Goal: Navigation & Orientation: Find specific page/section

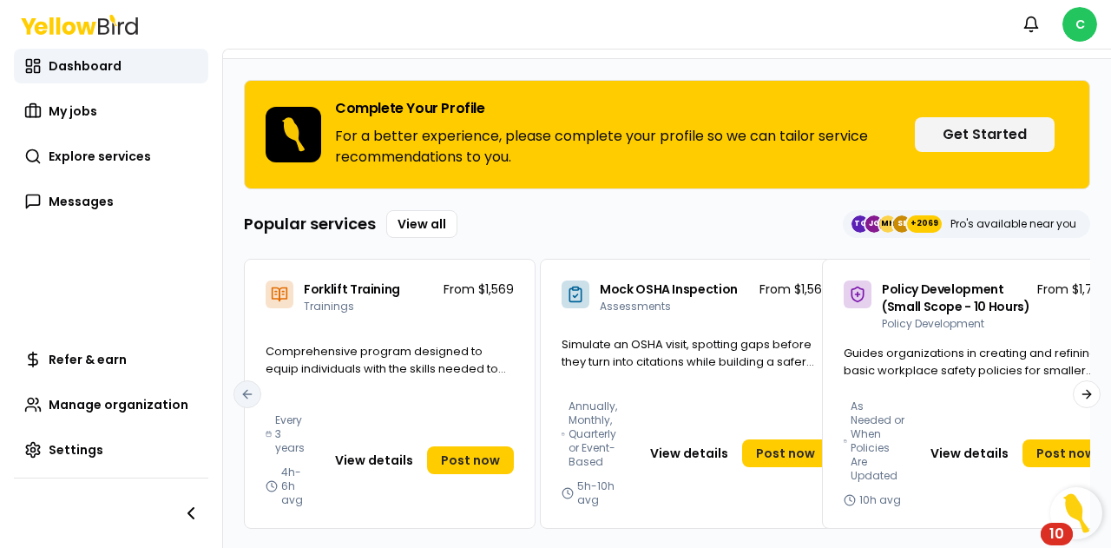
scroll to position [108, 0]
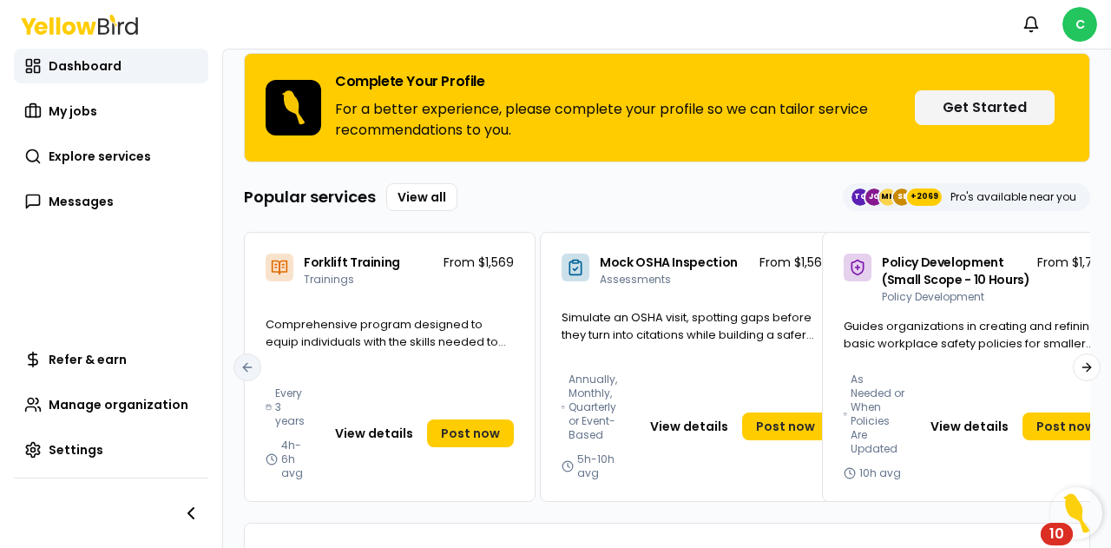
click at [1059, 534] on div "10" at bounding box center [1056, 545] width 15 height 23
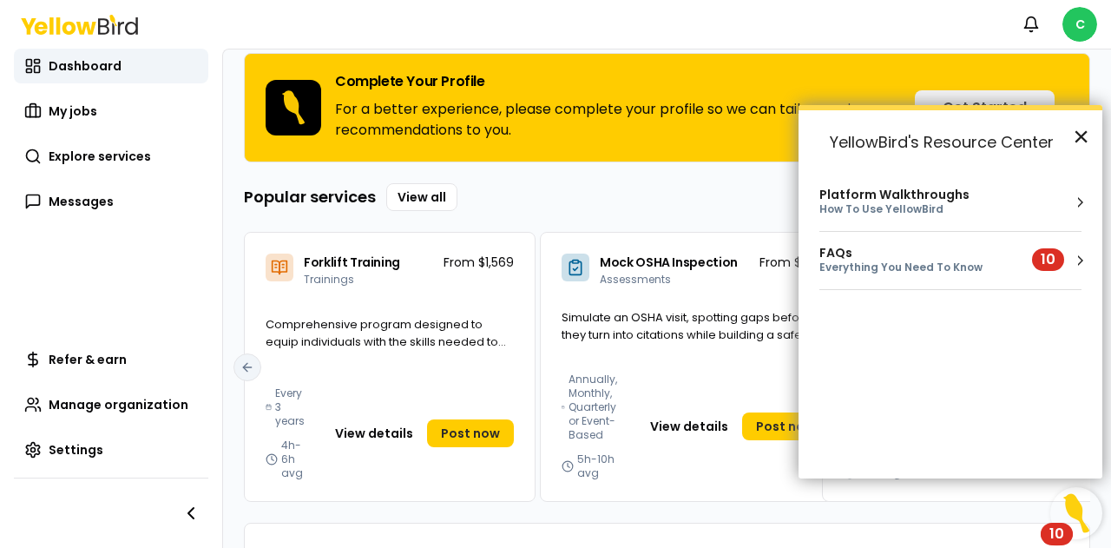
click at [1087, 131] on button "×" at bounding box center [1081, 136] width 16 height 28
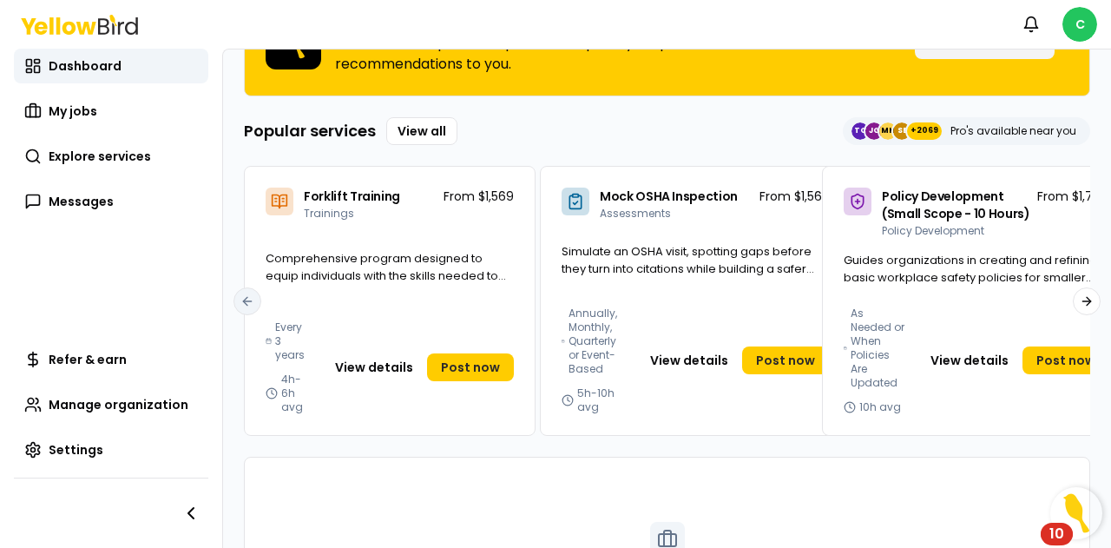
scroll to position [398, 0]
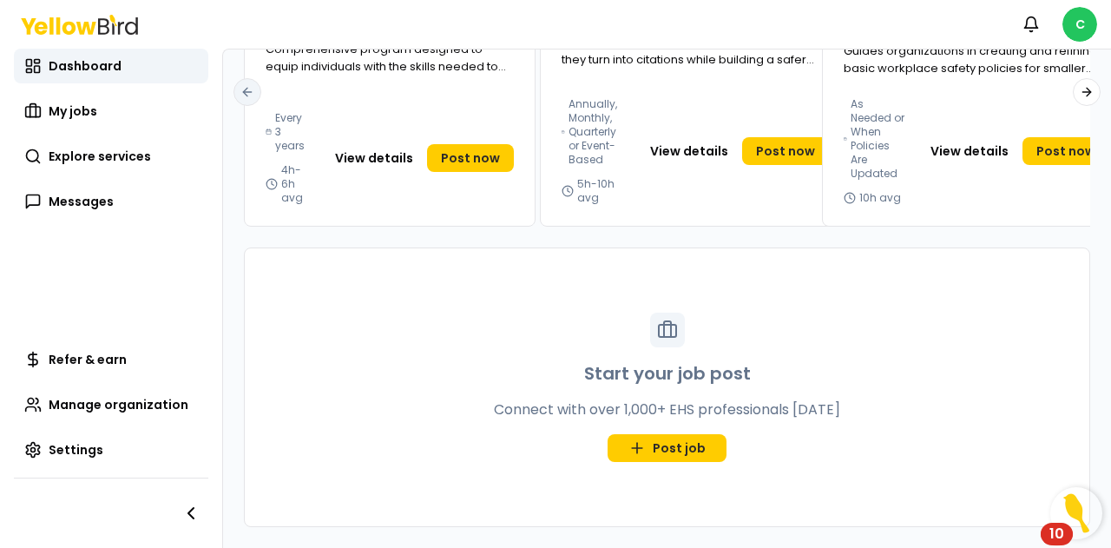
click at [1035, 501] on div "Start your job post Connect with over 1,000+ EHS professionals today Post job" at bounding box center [667, 387] width 844 height 278
click at [1050, 509] on img "Open Resource Center, 10 new notifications" at bounding box center [1076, 513] width 52 height 52
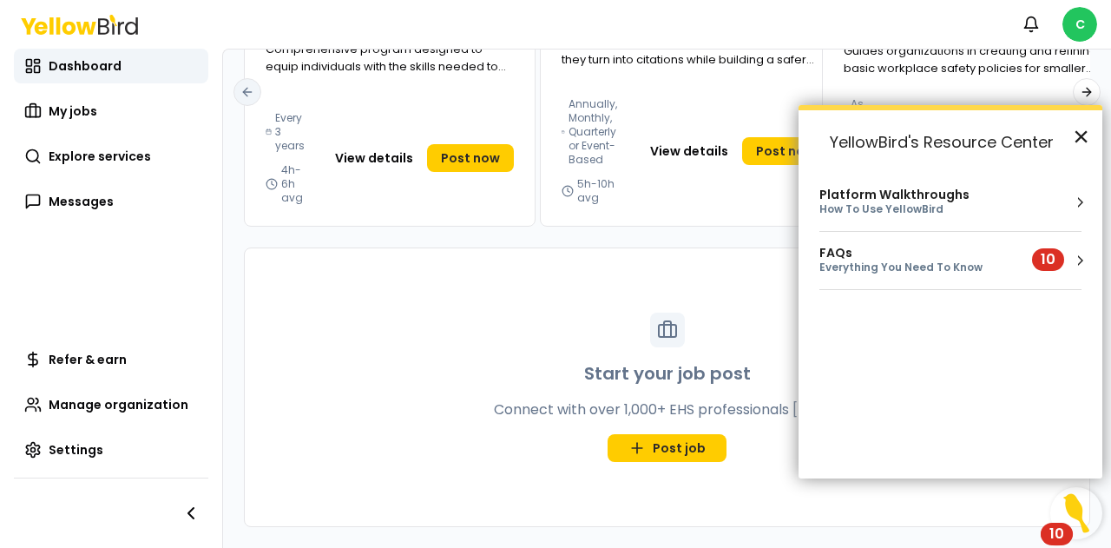
click at [1085, 133] on button "×" at bounding box center [1081, 136] width 16 height 28
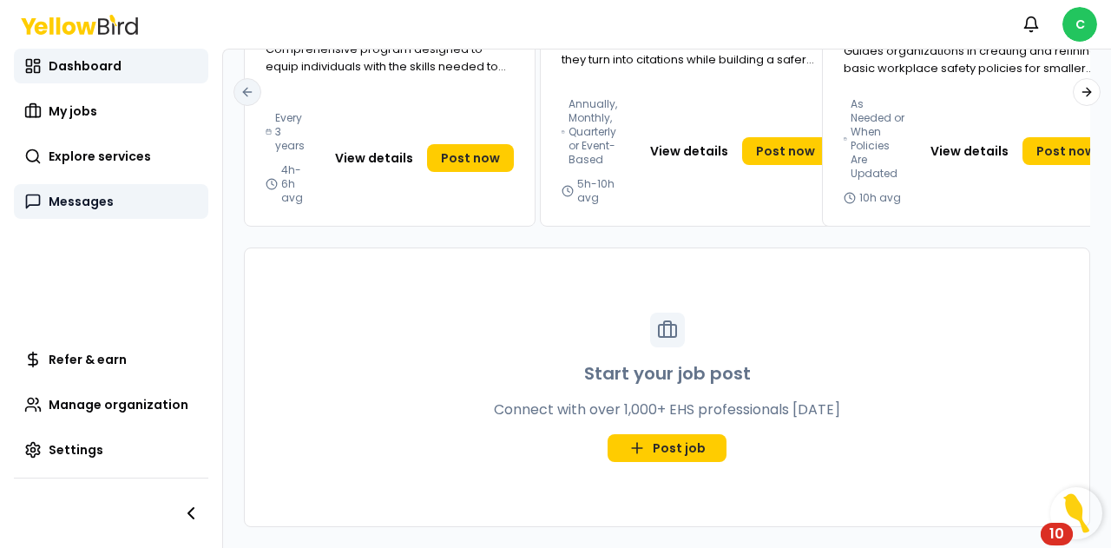
click at [92, 200] on span "Messages" at bounding box center [81, 201] width 65 height 17
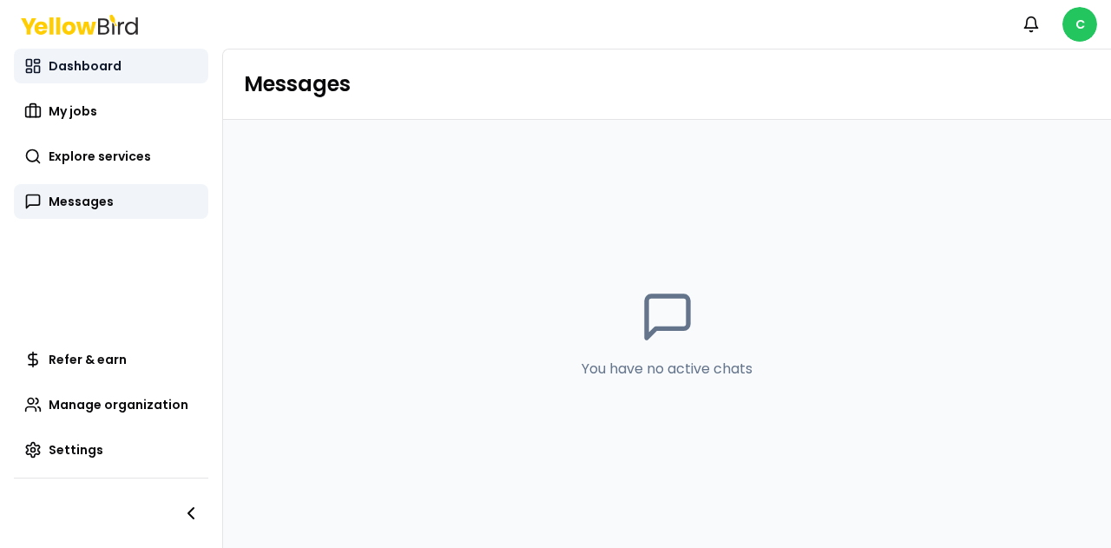
click at [87, 65] on span "Dashboard" at bounding box center [85, 65] width 73 height 17
